Goal: Information Seeking & Learning: Learn about a topic

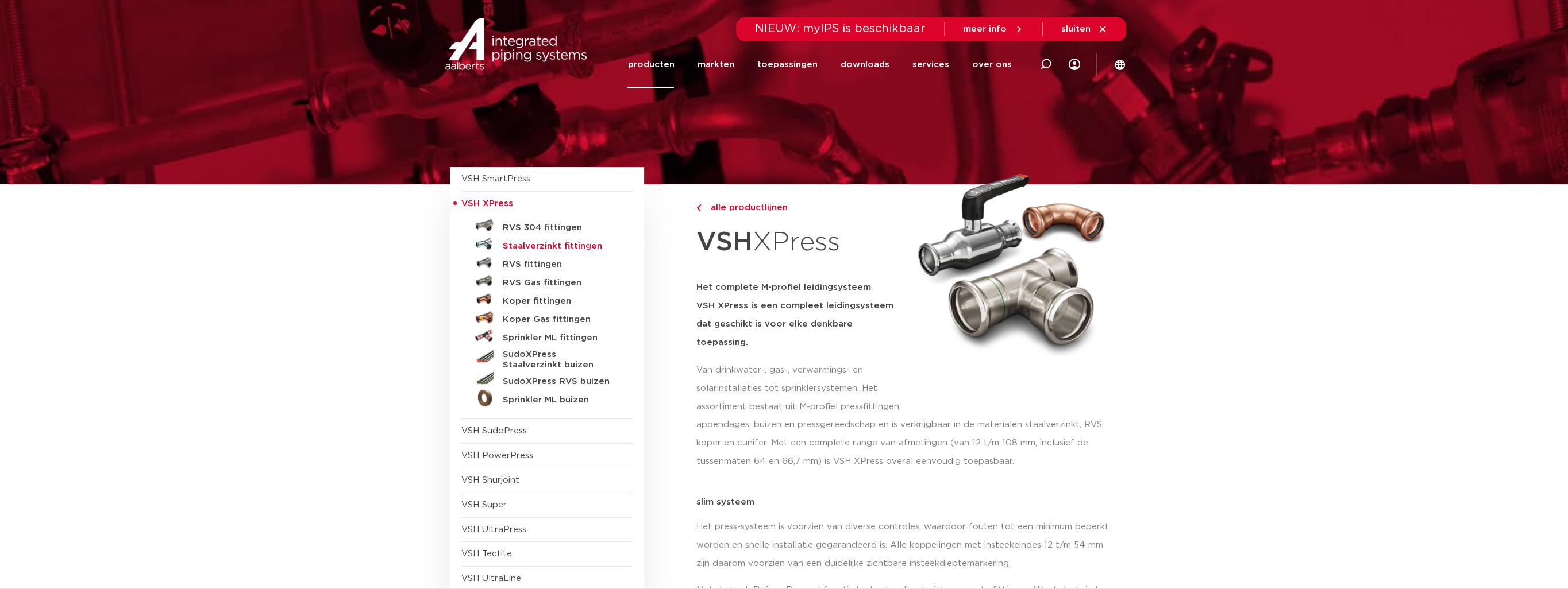
click at [571, 247] on h5 "Staalverzinkt fittingen" at bounding box center [559, 246] width 114 height 10
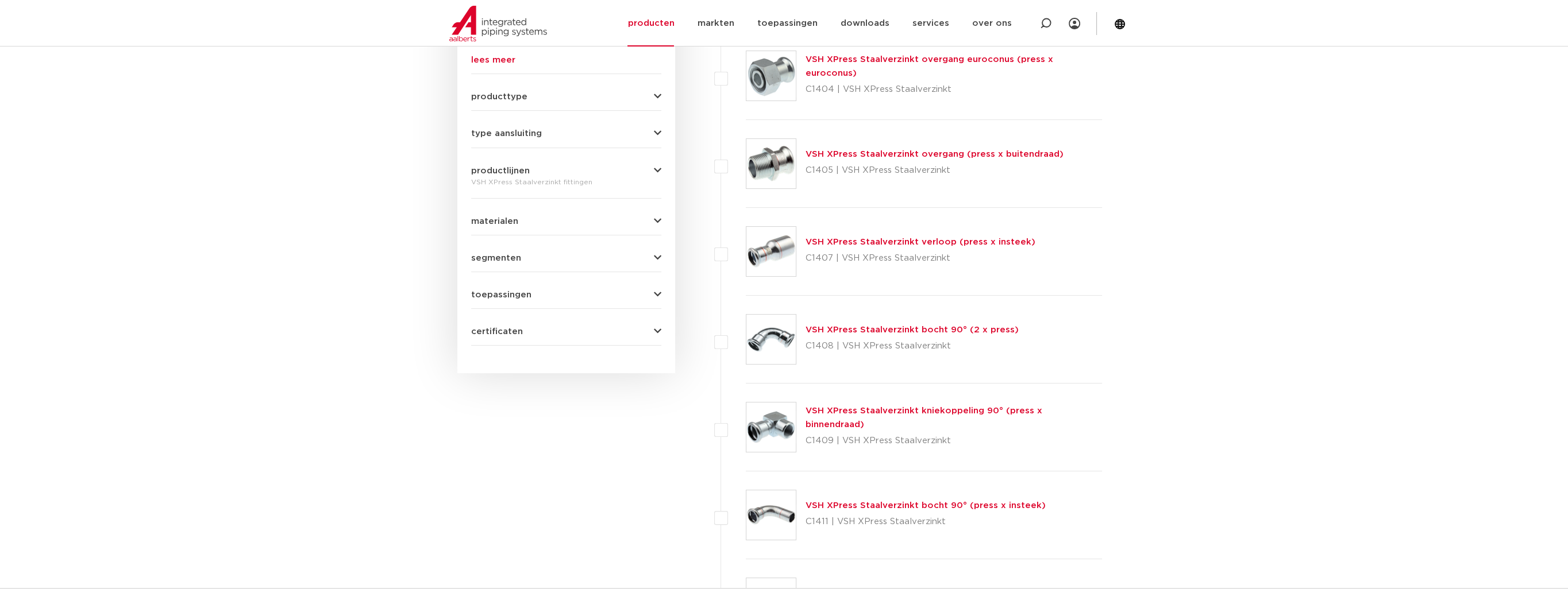
scroll to position [414, 0]
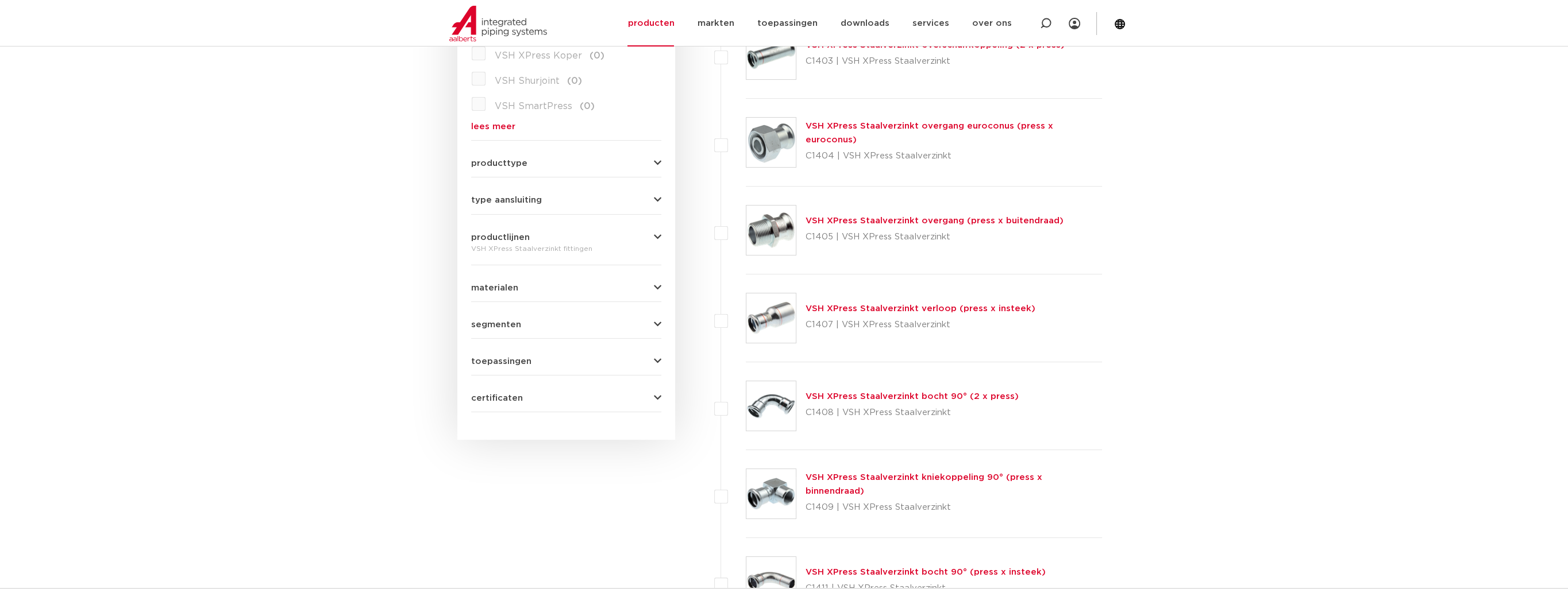
click at [938, 218] on link "VSH XPress Staalverzinkt overgang (press x buitendraad)" at bounding box center [934, 221] width 258 height 9
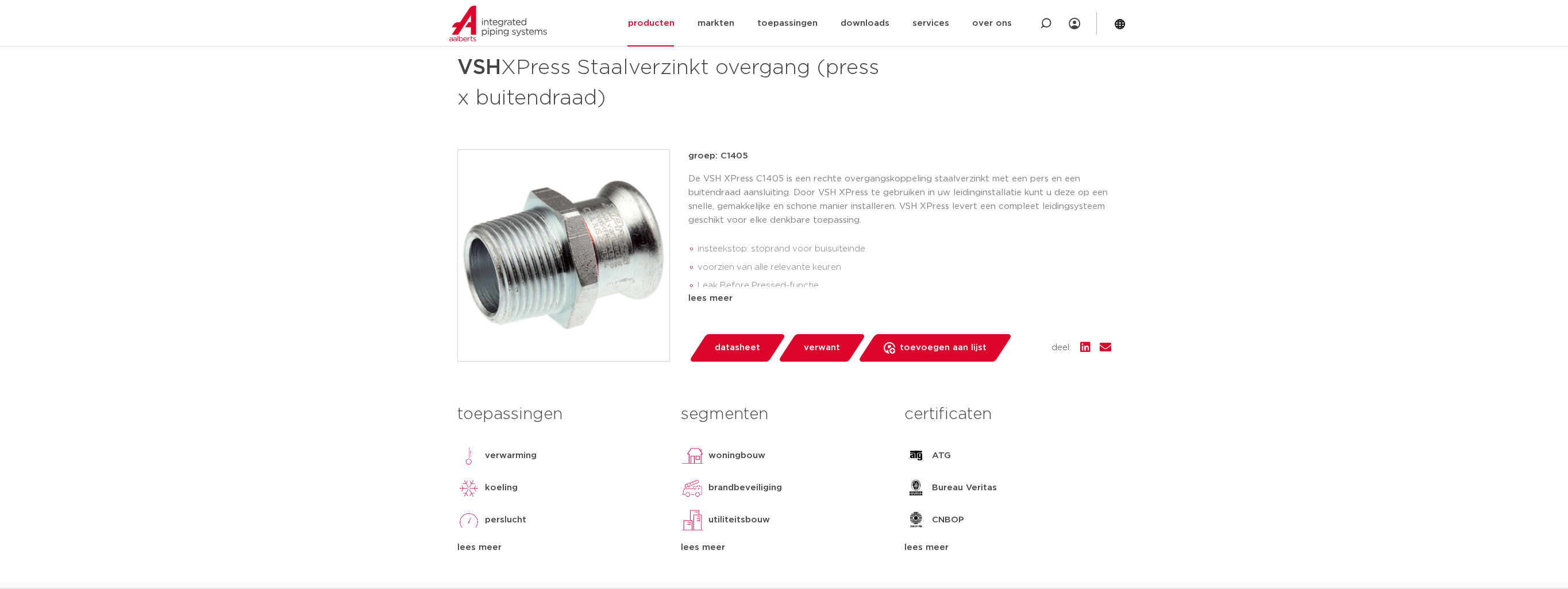
scroll to position [172, 0]
click at [719, 294] on div "lees meer" at bounding box center [900, 298] width 423 height 14
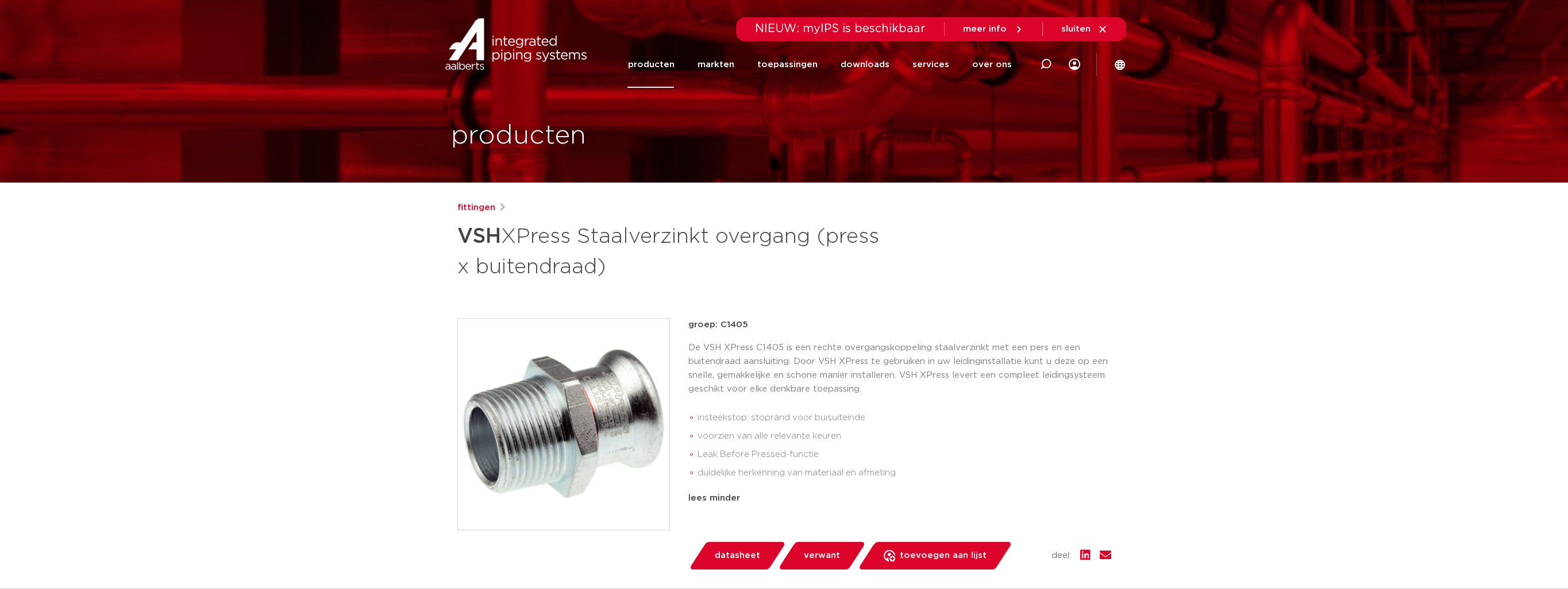
scroll to position [0, 0]
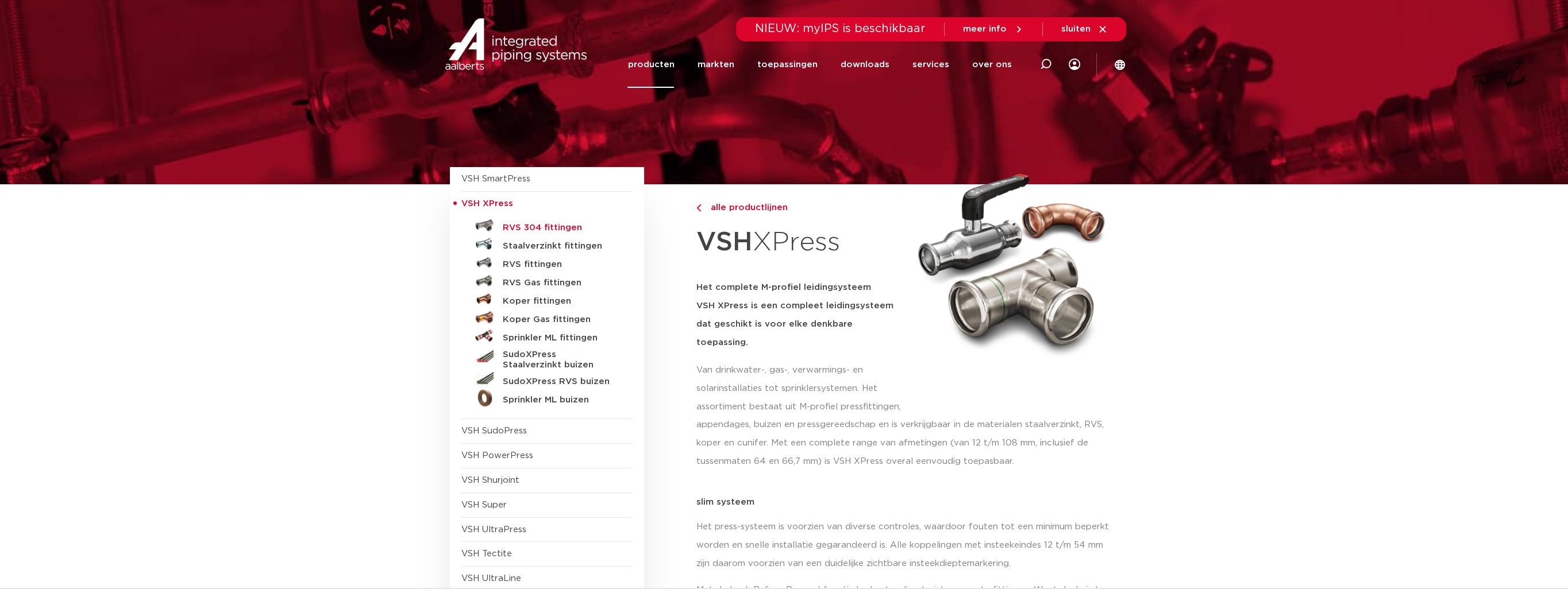
click at [560, 229] on h5 "RVS 304 fittingen" at bounding box center [559, 228] width 114 height 10
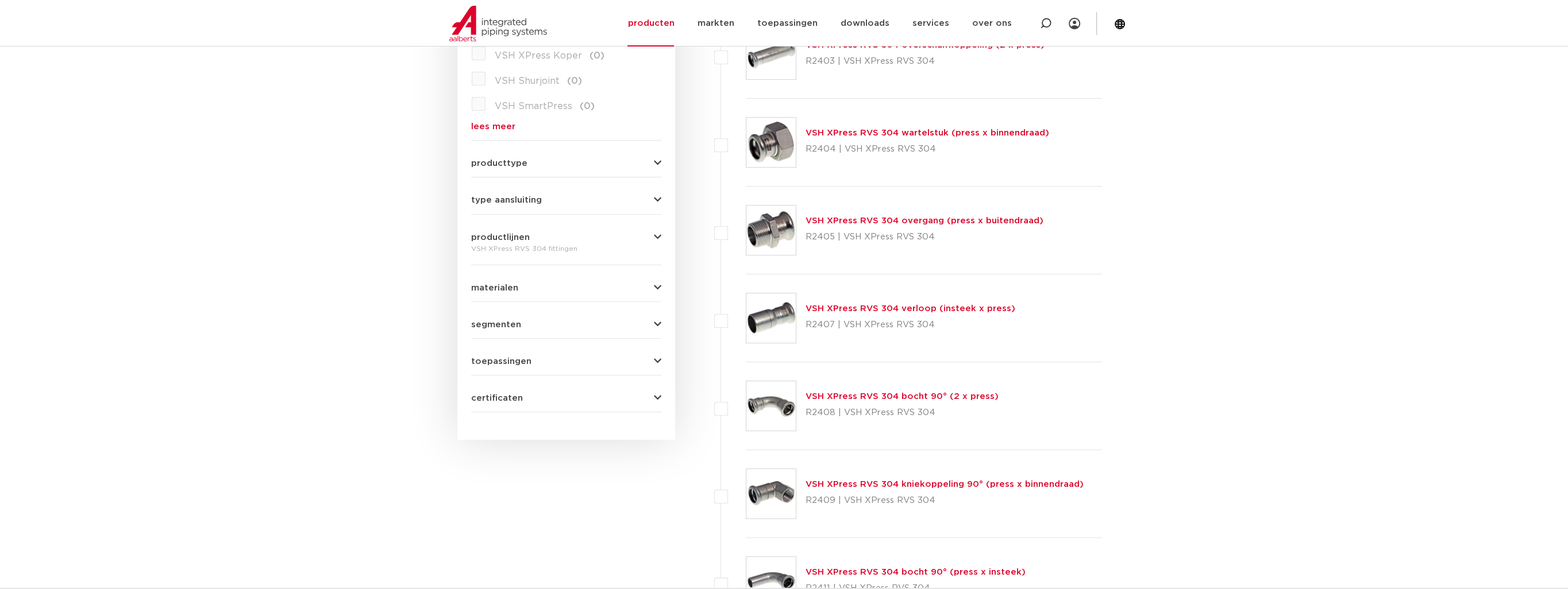
scroll to position [414, 0]
click at [919, 217] on link "VSH XPress RVS 304 overgang (press x buitendraad)" at bounding box center [924, 221] width 238 height 9
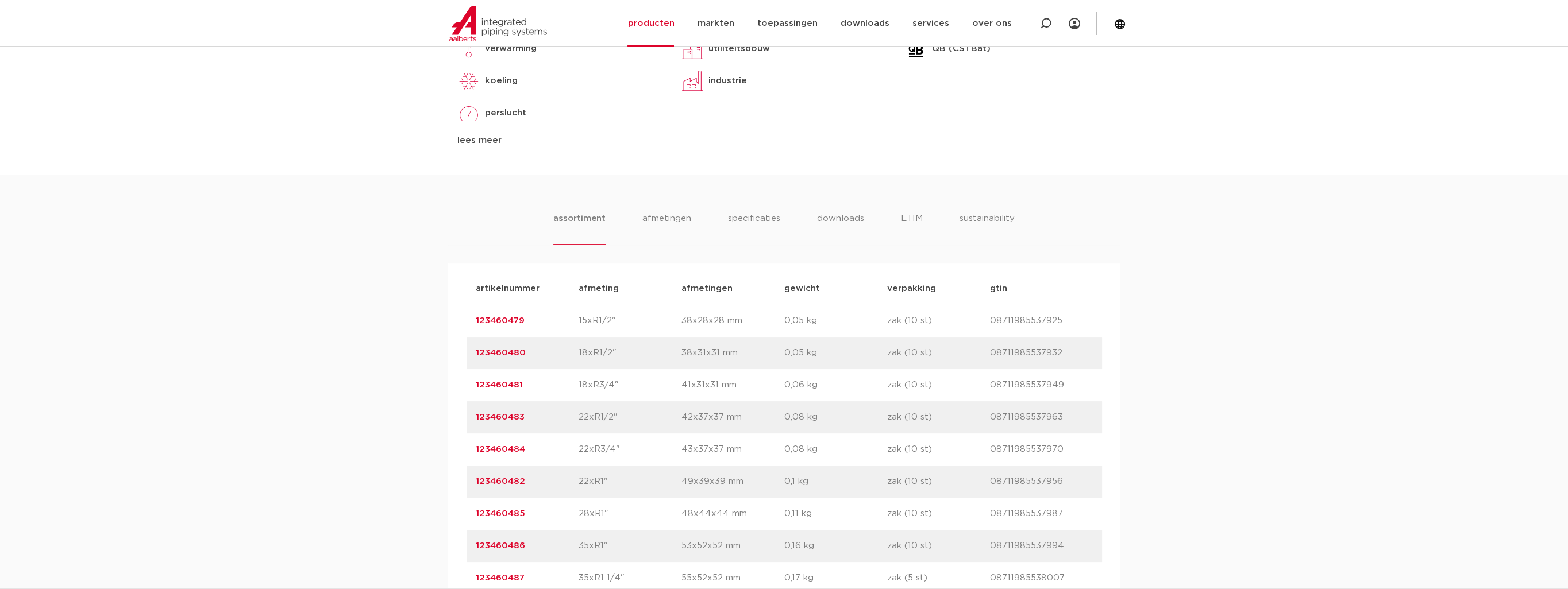
scroll to position [574, 0]
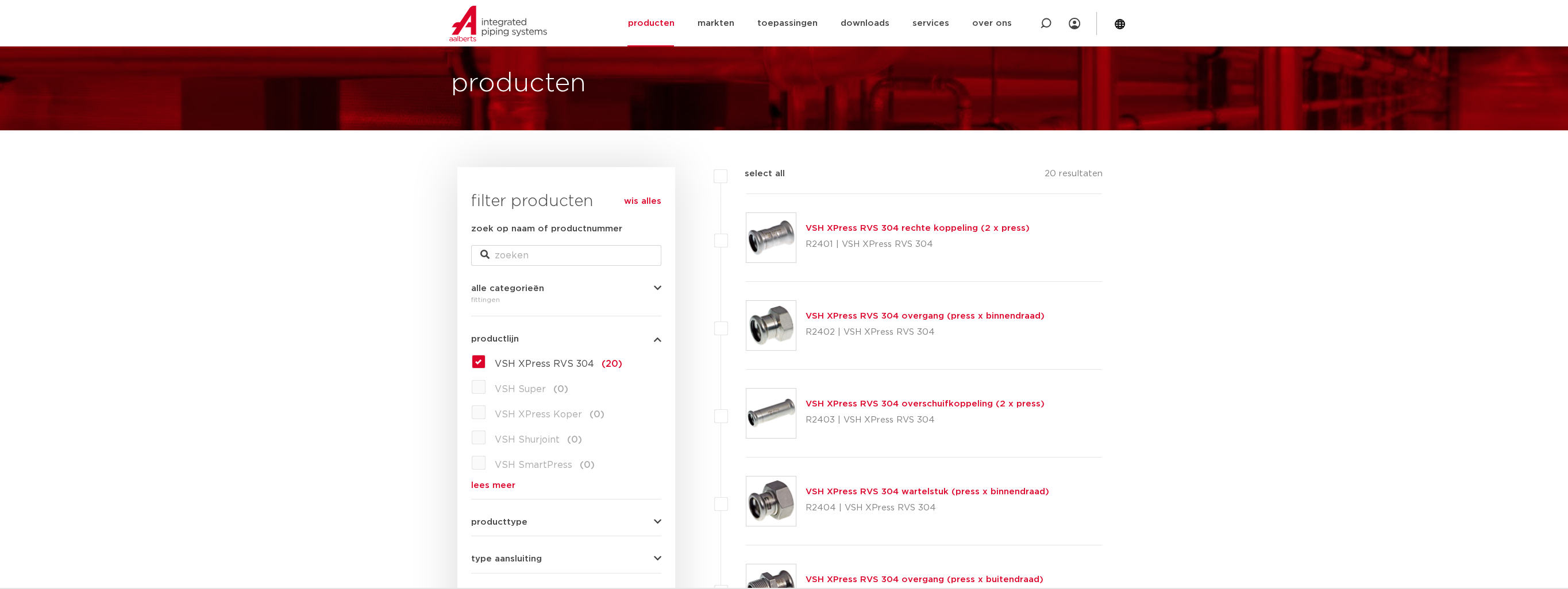
scroll to position [57, 0]
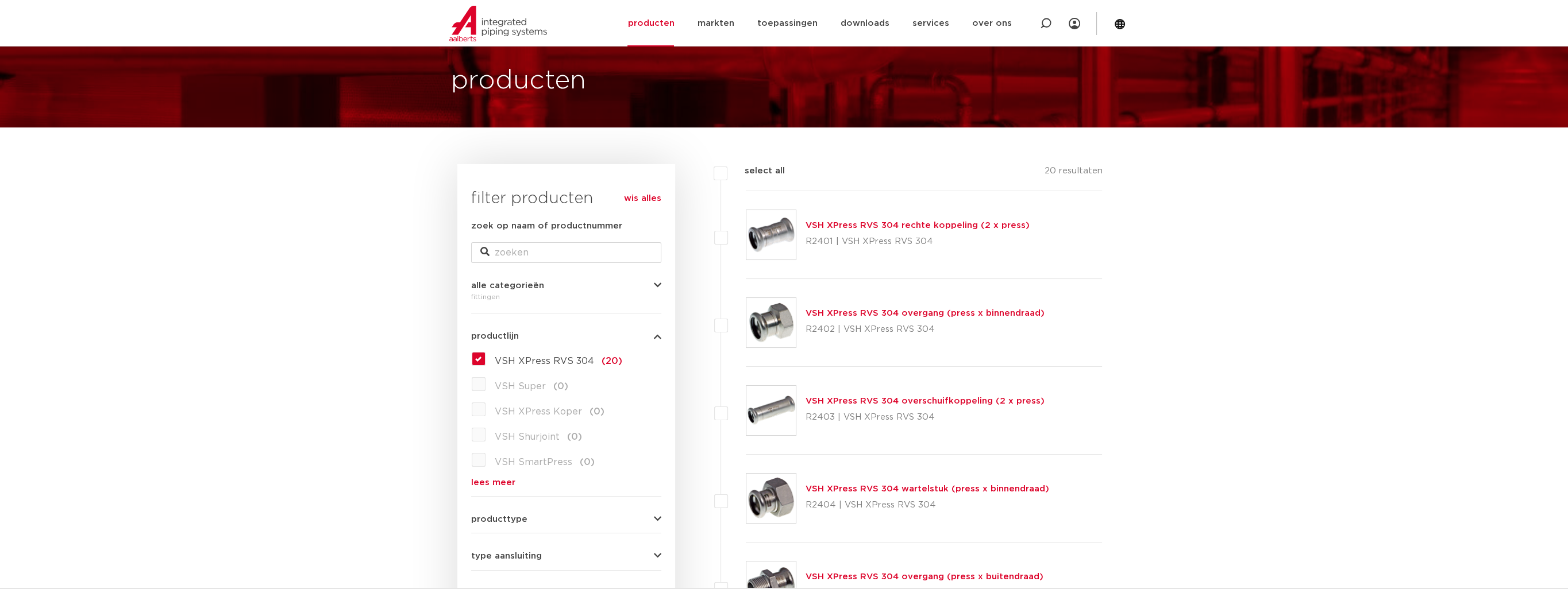
click at [486, 360] on label "VSH XPress RVS 304 (20)" at bounding box center [554, 359] width 137 height 18
click at [0, 0] on input "VSH XPress RVS 304 (20)" at bounding box center [0, 0] width 0 height 0
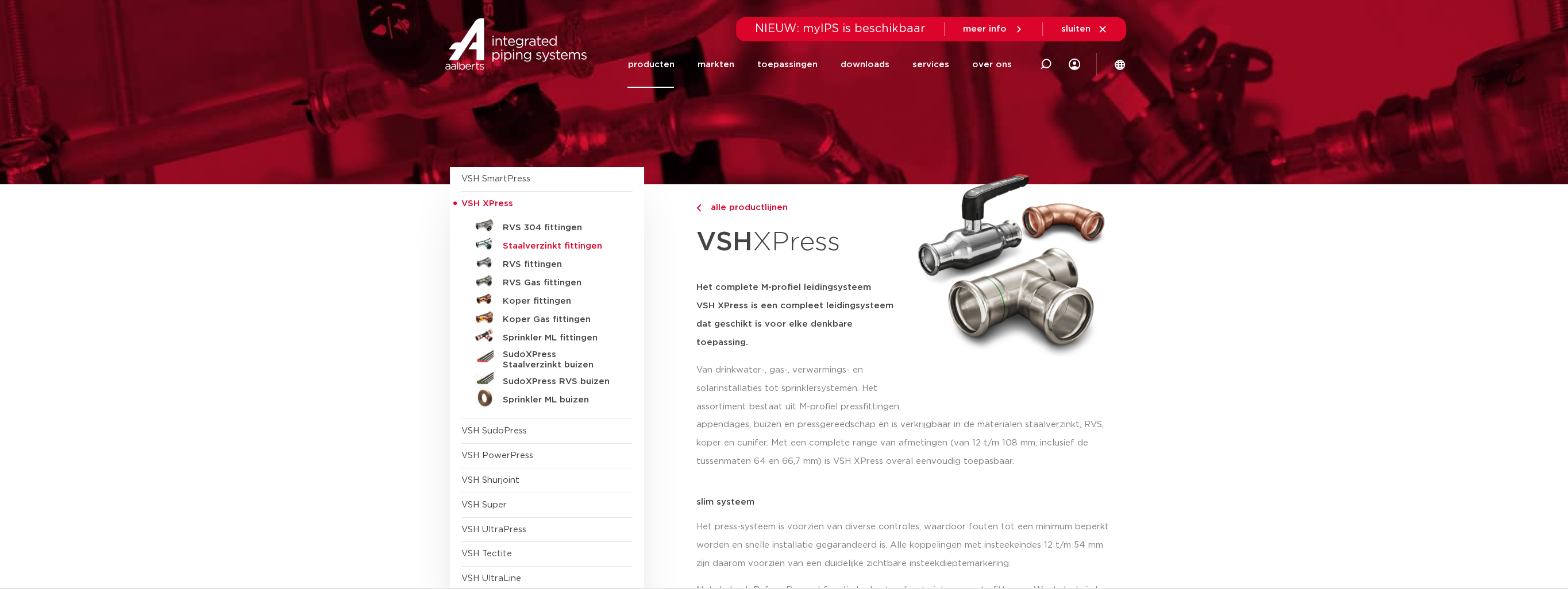
click at [581, 243] on h5 "Staalverzinkt fittingen" at bounding box center [559, 246] width 114 height 10
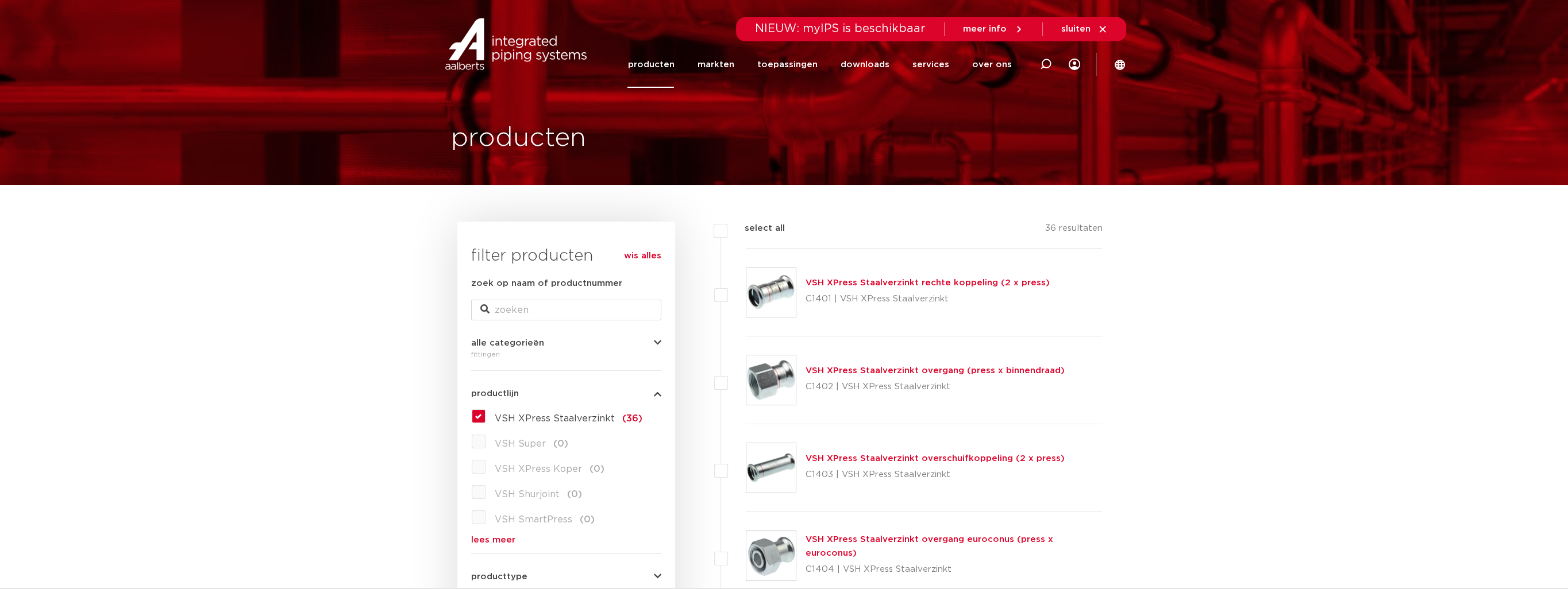
click at [919, 369] on link "VSH XPress Staalverzinkt overgang (press x binnendraad)" at bounding box center [935, 371] width 259 height 9
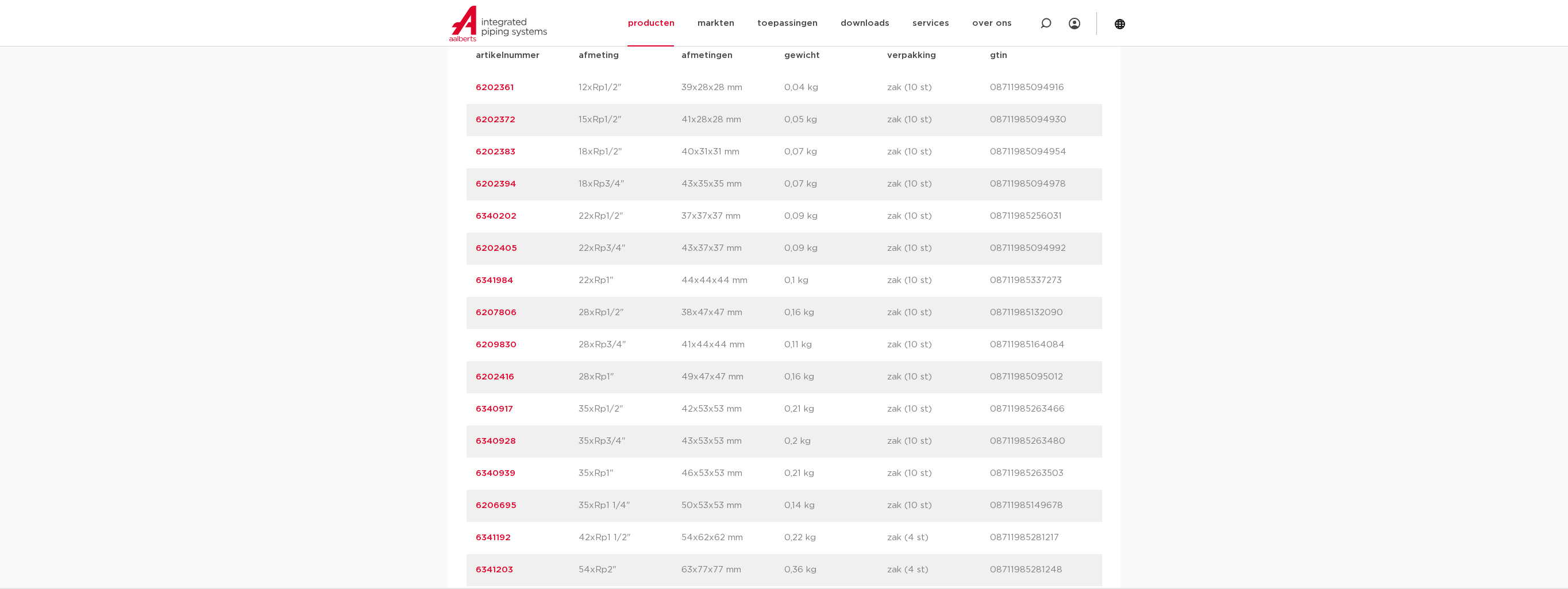
scroll to position [862, 0]
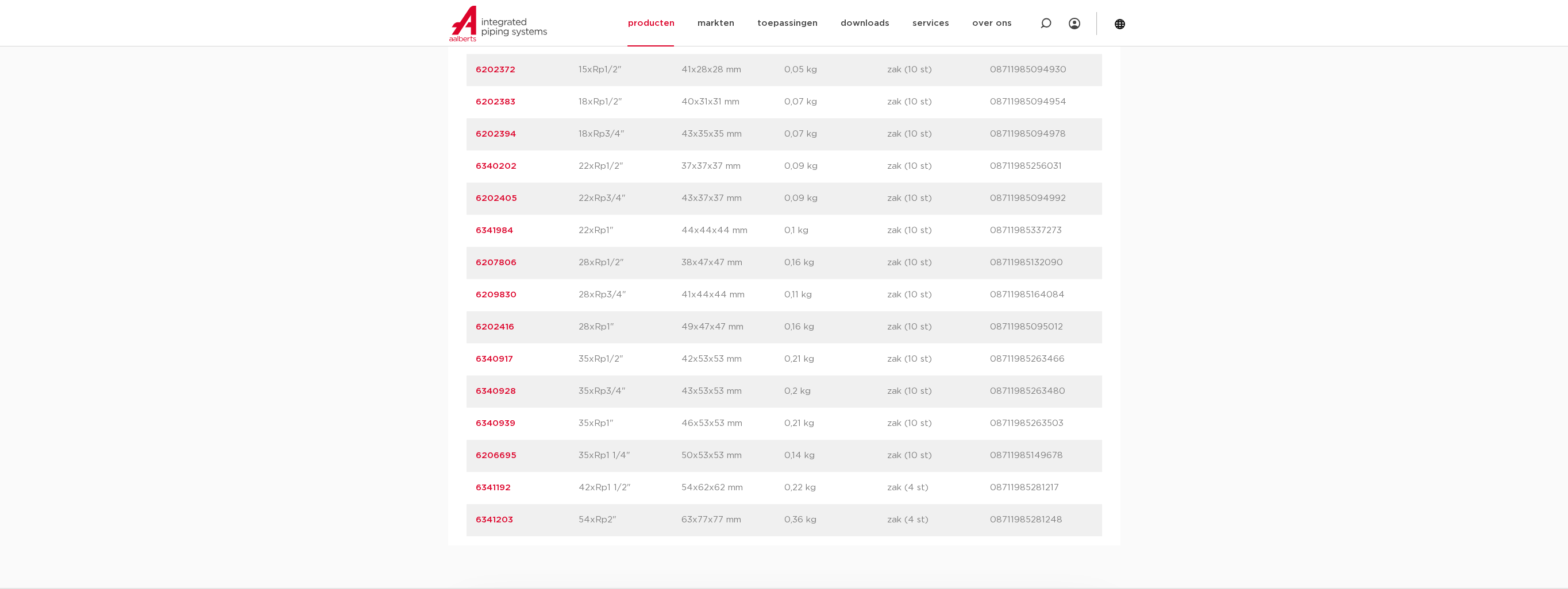
drag, startPoint x: 515, startPoint y: 525, endPoint x: 476, endPoint y: 525, distance: 39.0
click at [476, 525] on p "6341203" at bounding box center [527, 520] width 103 height 14
drag, startPoint x: 476, startPoint y: 525, endPoint x: 485, endPoint y: 525, distance: 9.0
copy link "6341203"
